Goal: Information Seeking & Learning: Learn about a topic

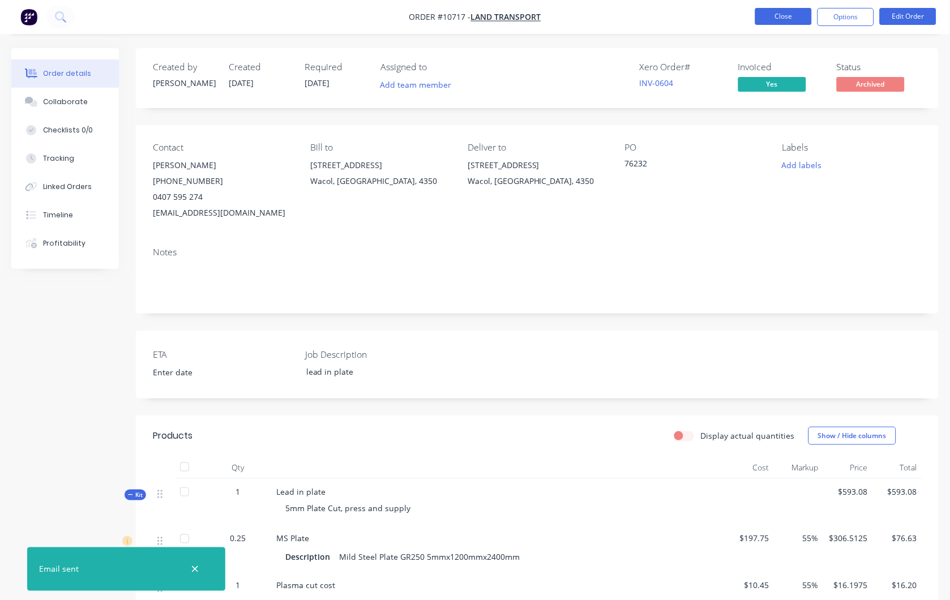
click at [789, 15] on button "Close" at bounding box center [783, 16] width 57 height 17
